Goal: Find specific page/section: Find specific page/section

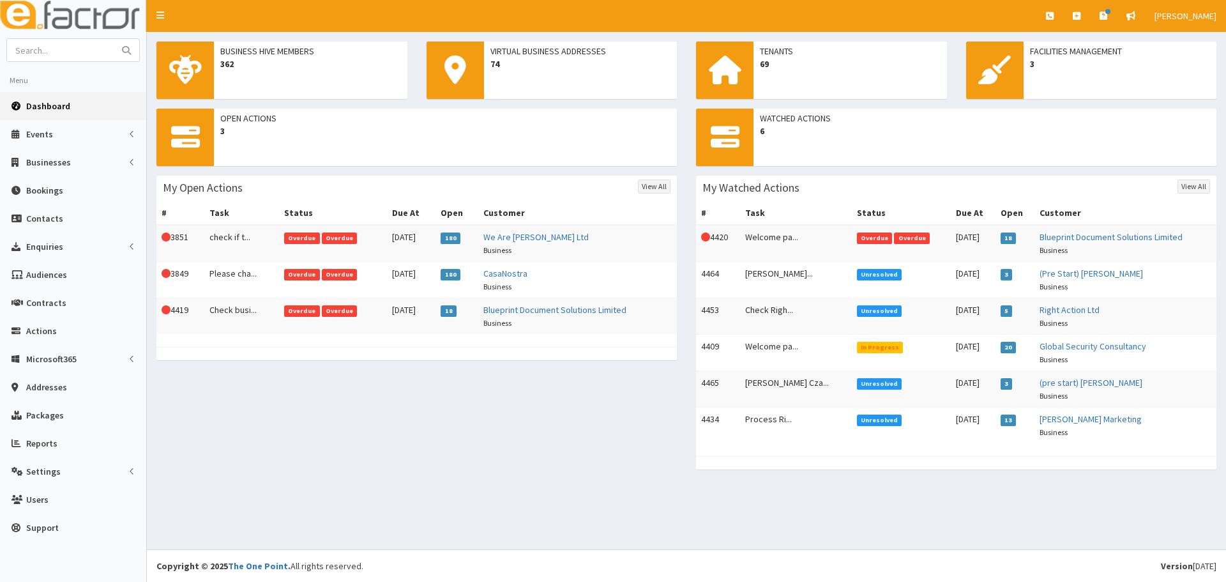
click at [60, 37] on aside "Menu Dashboard Events Events Apps" at bounding box center [73, 291] width 147 height 582
click at [61, 50] on input "text" at bounding box center [60, 50] width 107 height 22
type input "scunthorpe bowl"
click at [114, 39] on button "submit" at bounding box center [127, 50] width 26 height 22
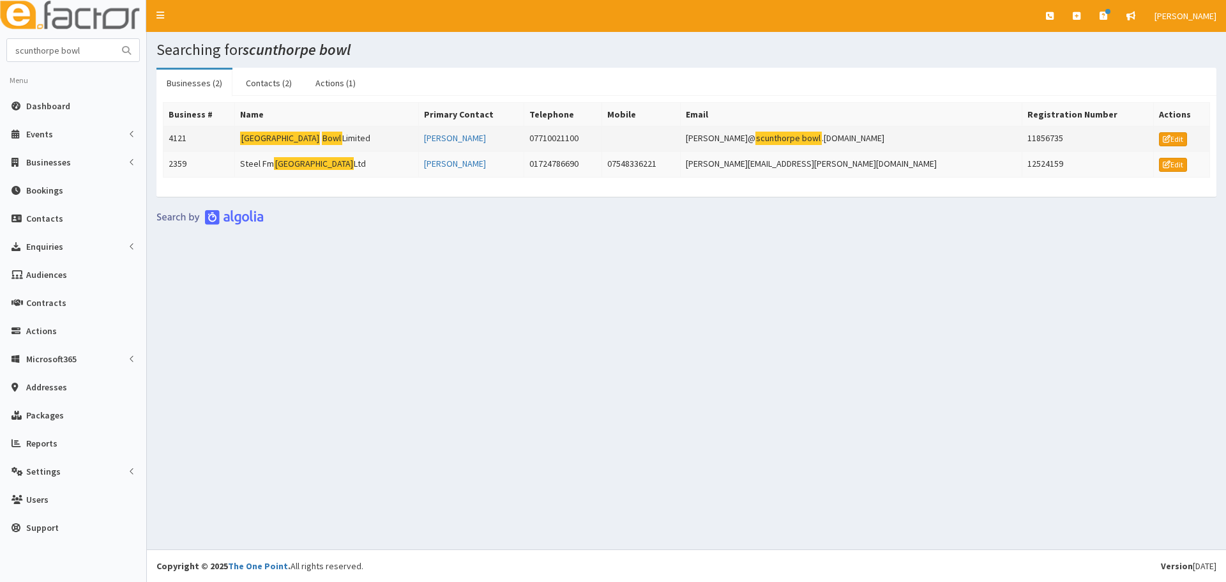
click at [273, 148] on td "Scunthorpe Bowl Limited" at bounding box center [327, 139] width 184 height 26
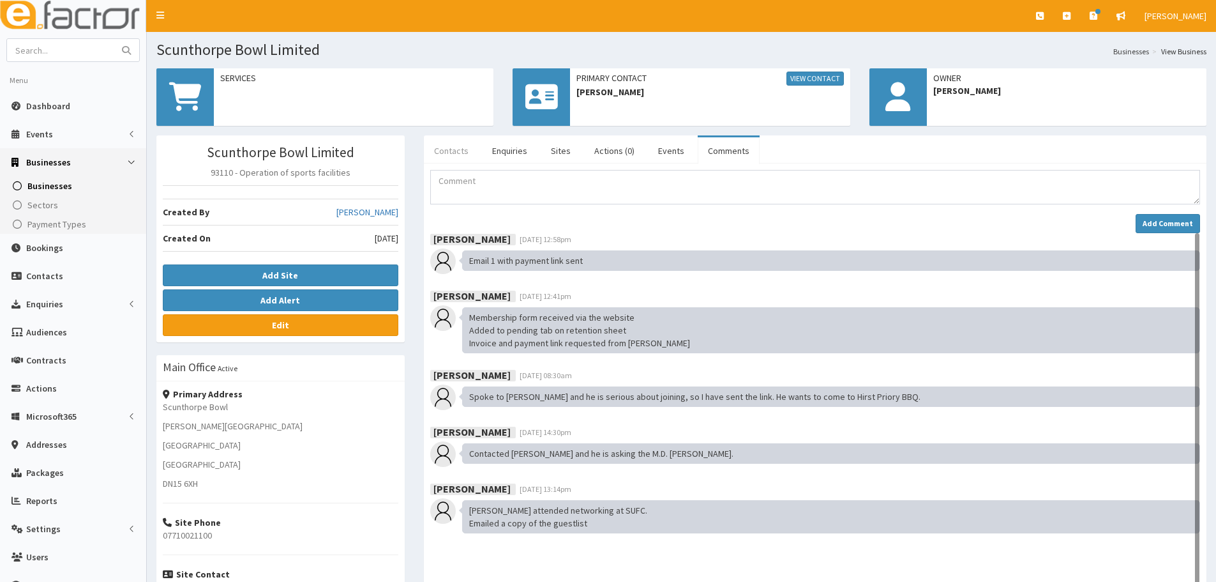
click at [439, 149] on link "Contacts" at bounding box center [451, 150] width 55 height 27
